Goal: Transaction & Acquisition: Purchase product/service

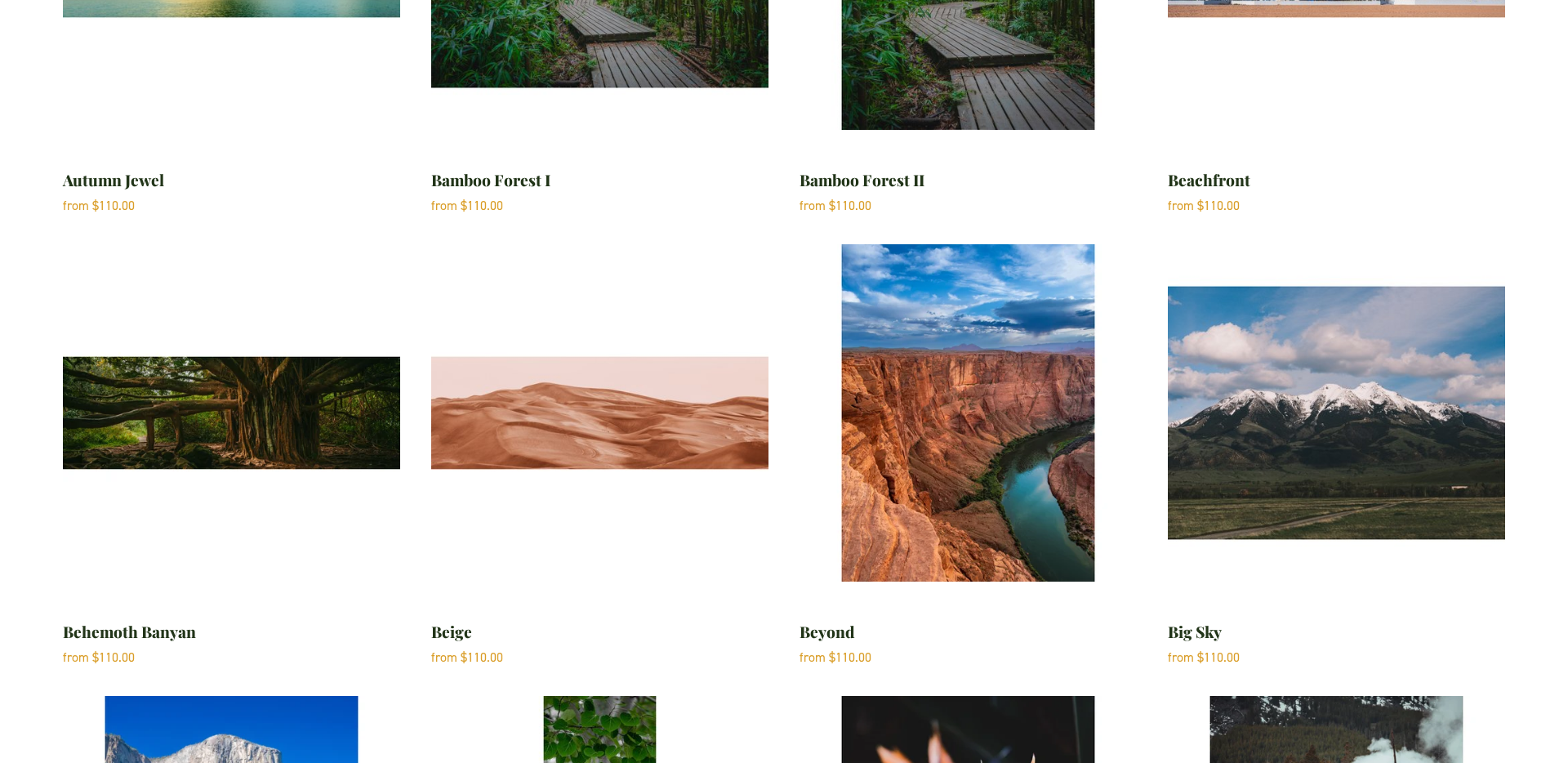
scroll to position [3317, 0]
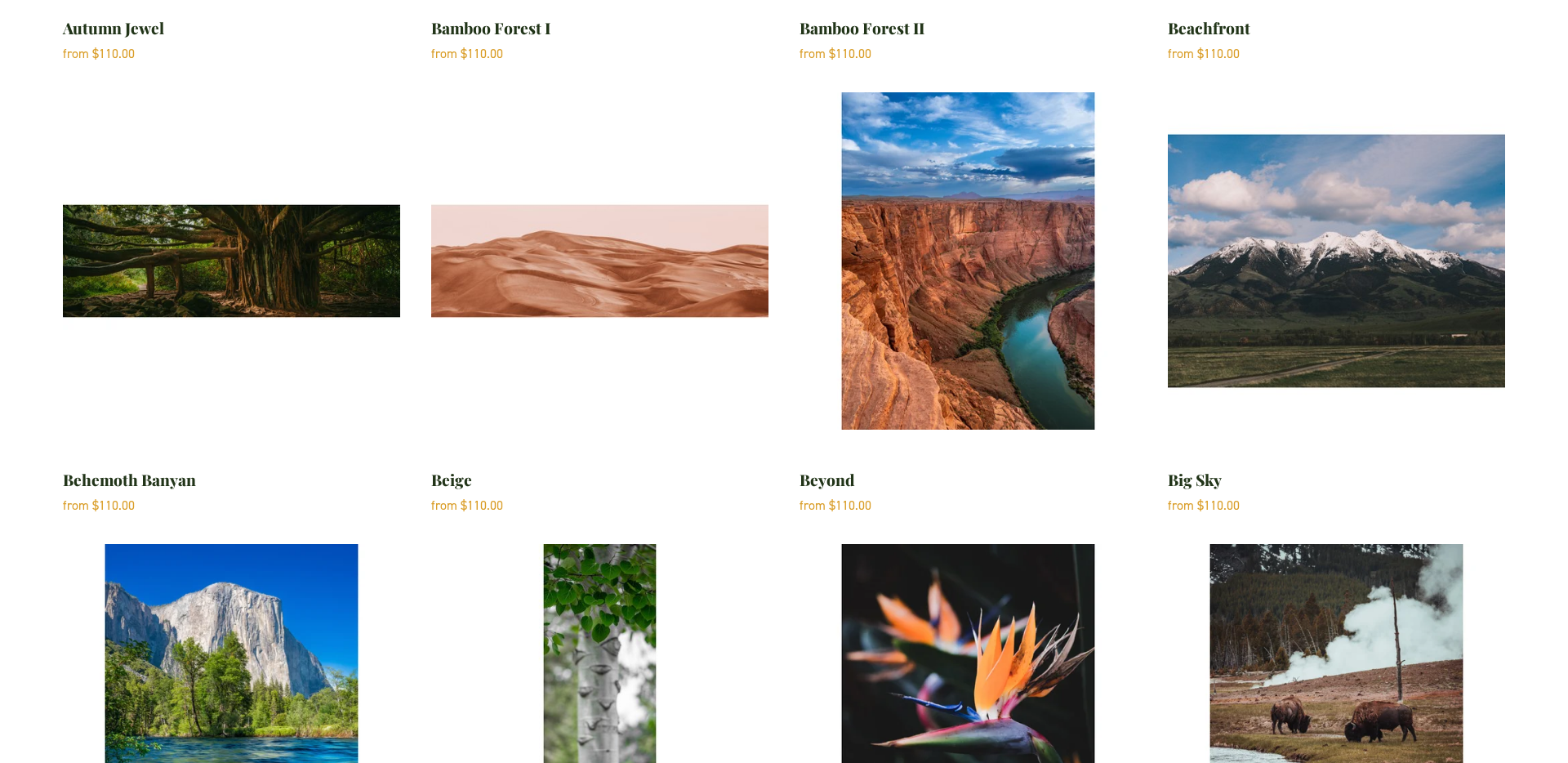
click at [895, 306] on img "Beyond" at bounding box center [968, 261] width 338 height 338
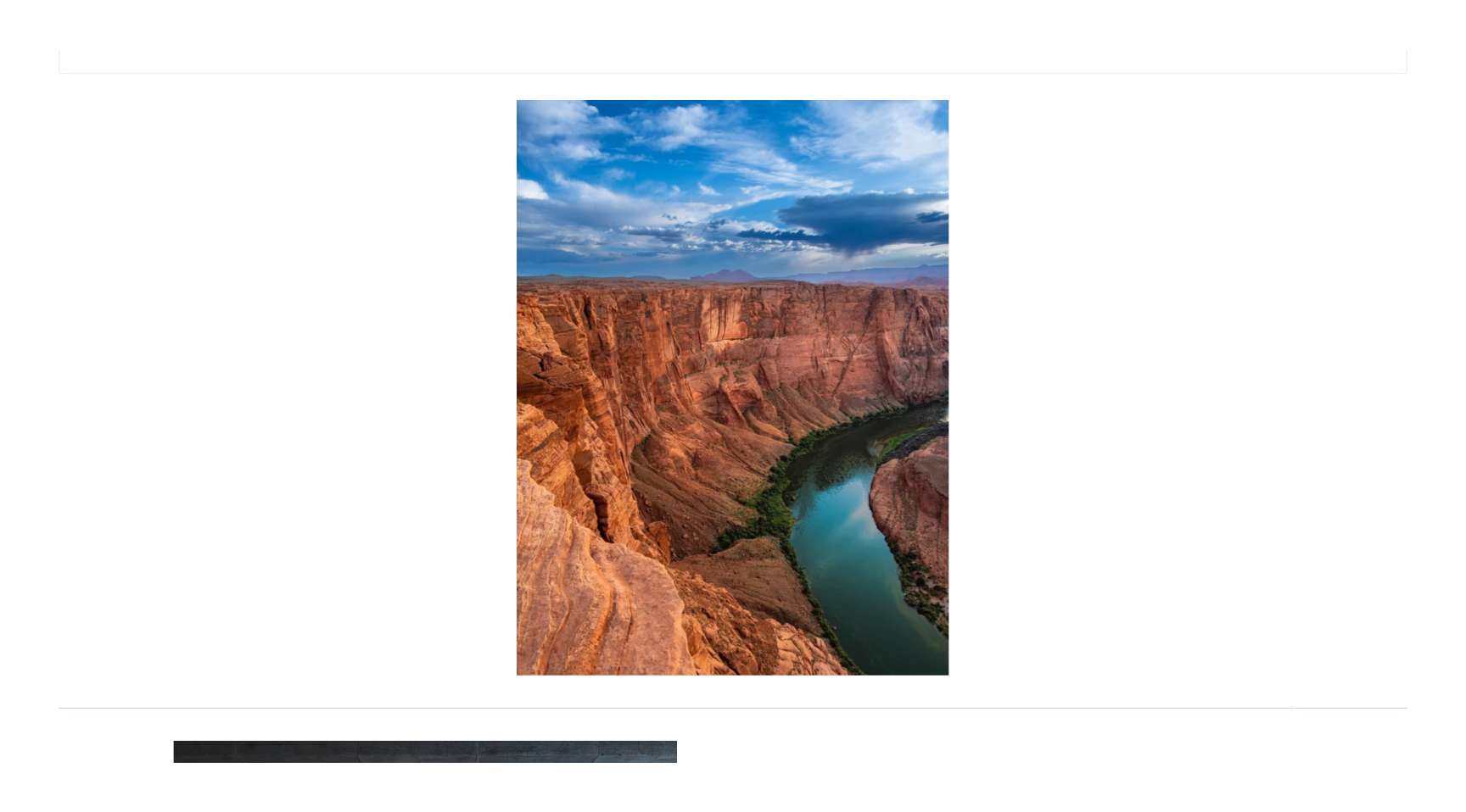
scroll to position [1619, 0]
